Goal: Task Accomplishment & Management: Manage account settings

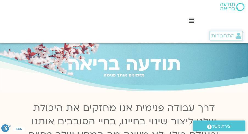
click at [226, 35] on span "התחברות" at bounding box center [223, 36] width 23 height 6
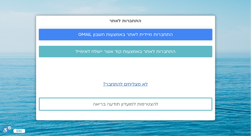
click at [152, 33] on span "התחברות מיידית לאתר באמצעות חשבון GMAIL" at bounding box center [125, 34] width 94 height 5
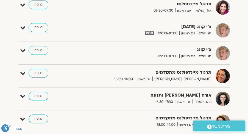
scroll to position [283, 0]
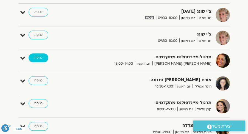
click at [35, 55] on link "כניסה" at bounding box center [39, 57] width 20 height 9
